Goal: Information Seeking & Learning: Learn about a topic

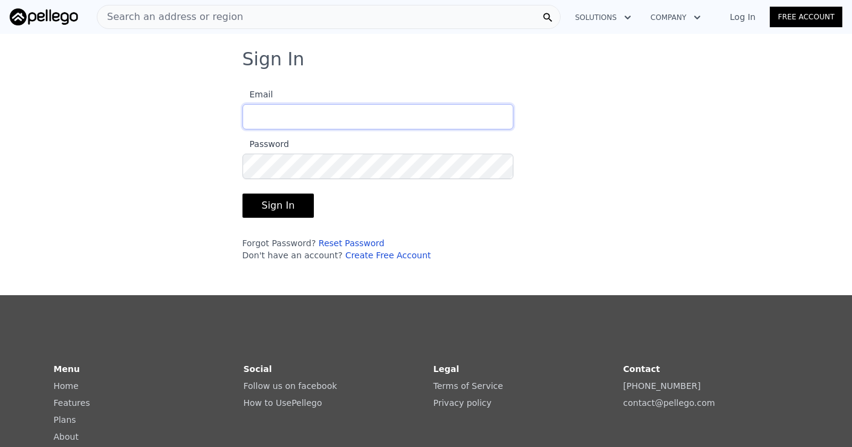
type input "[EMAIL_ADDRESS][DOMAIN_NAME]"
click at [276, 205] on button "Sign In" at bounding box center [278, 205] width 72 height 24
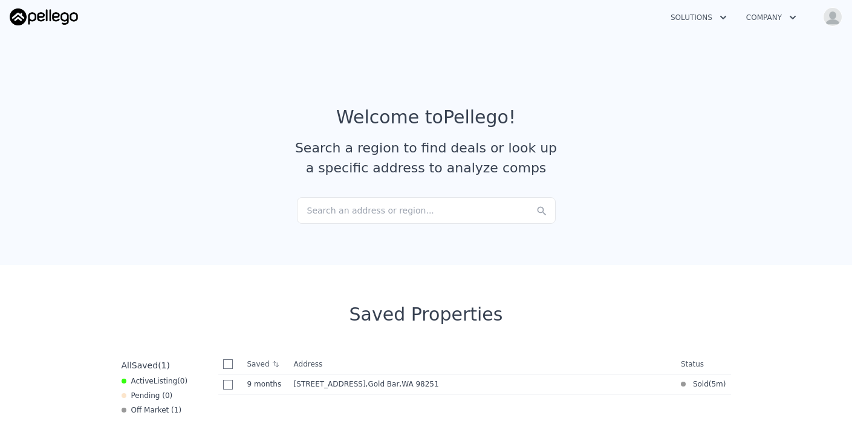
click at [415, 210] on div "Search an address or region..." at bounding box center [426, 210] width 259 height 27
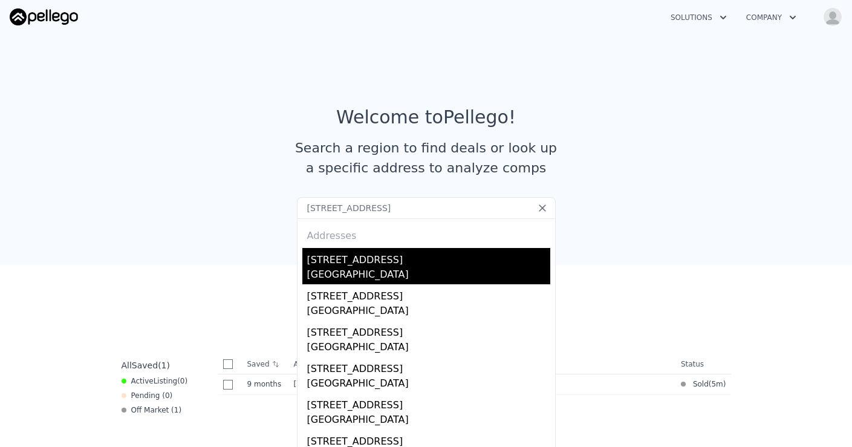
type input "[STREET_ADDRESS]"
click at [355, 279] on div "[GEOGRAPHIC_DATA]" at bounding box center [428, 275] width 243 height 17
